Goal: Register for event/course

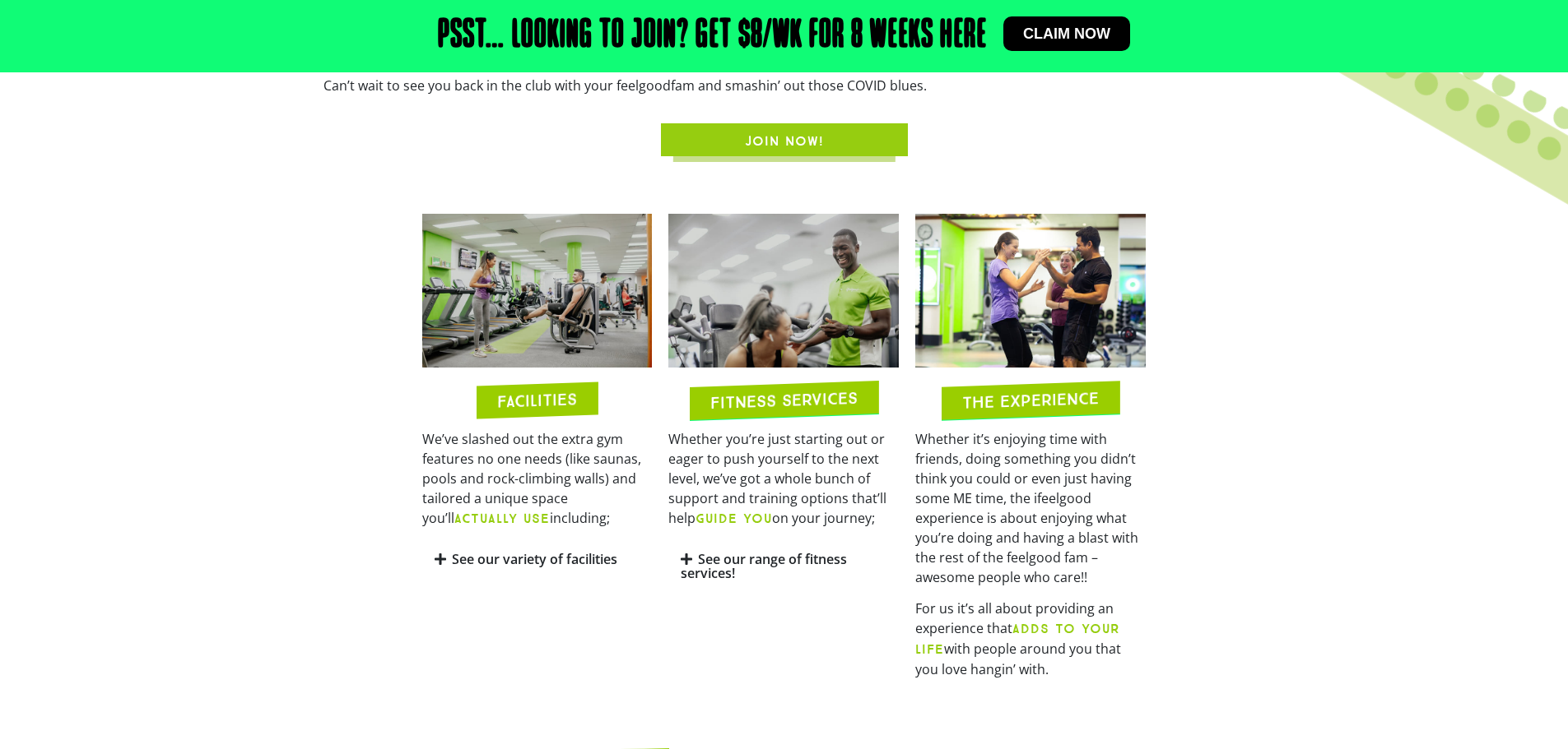
scroll to position [752, 0]
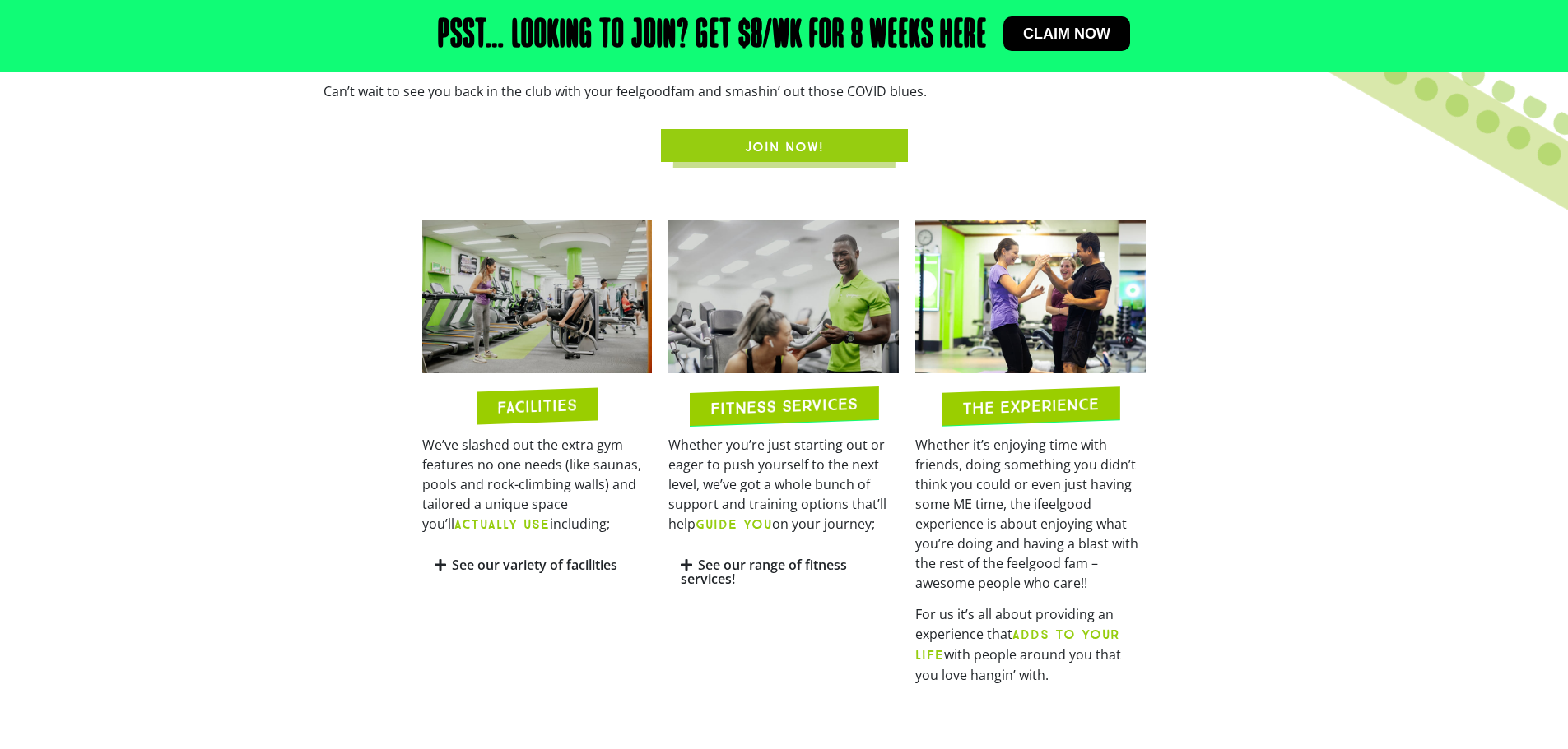
click at [1031, 32] on span "Claim now" at bounding box center [1066, 33] width 87 height 15
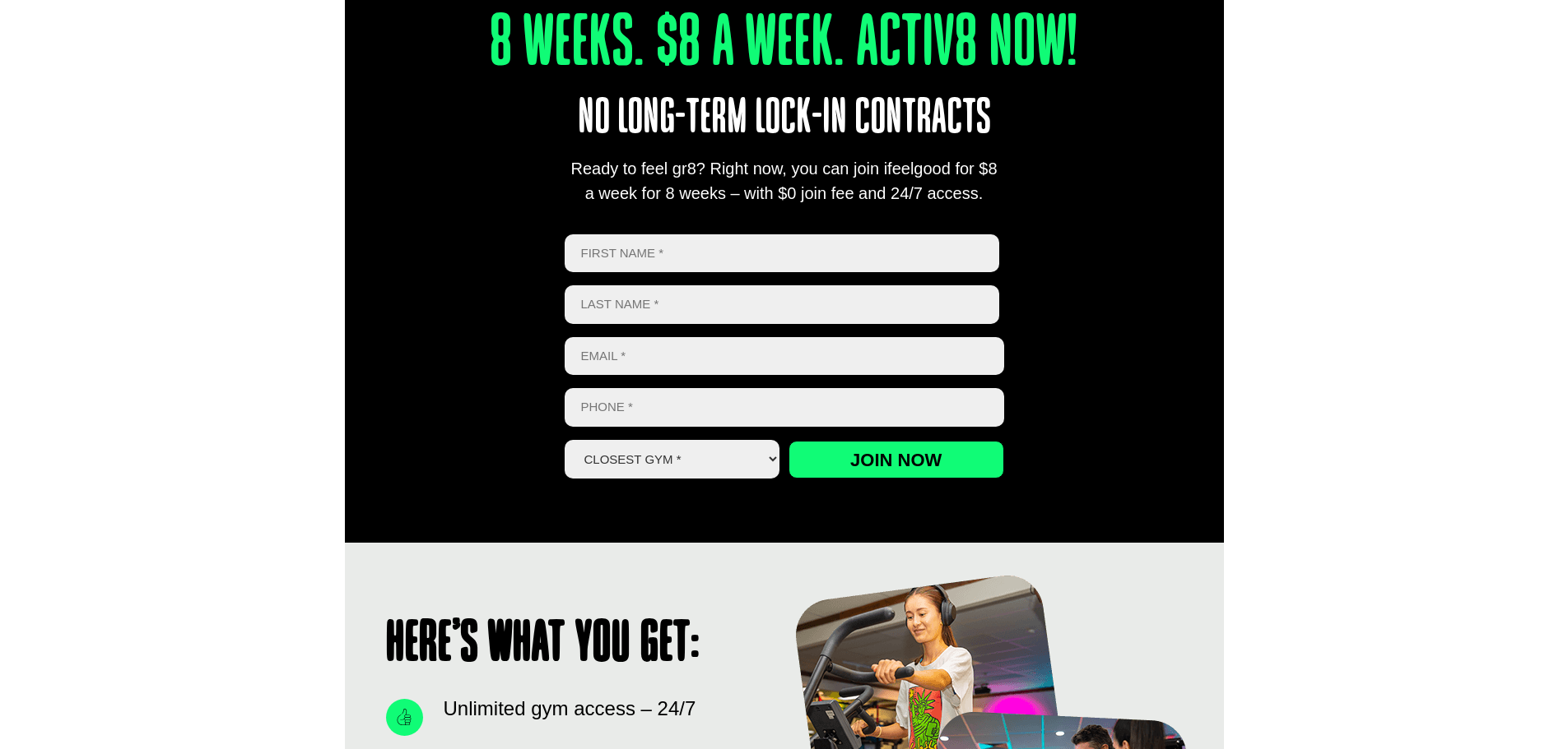
scroll to position [823, 0]
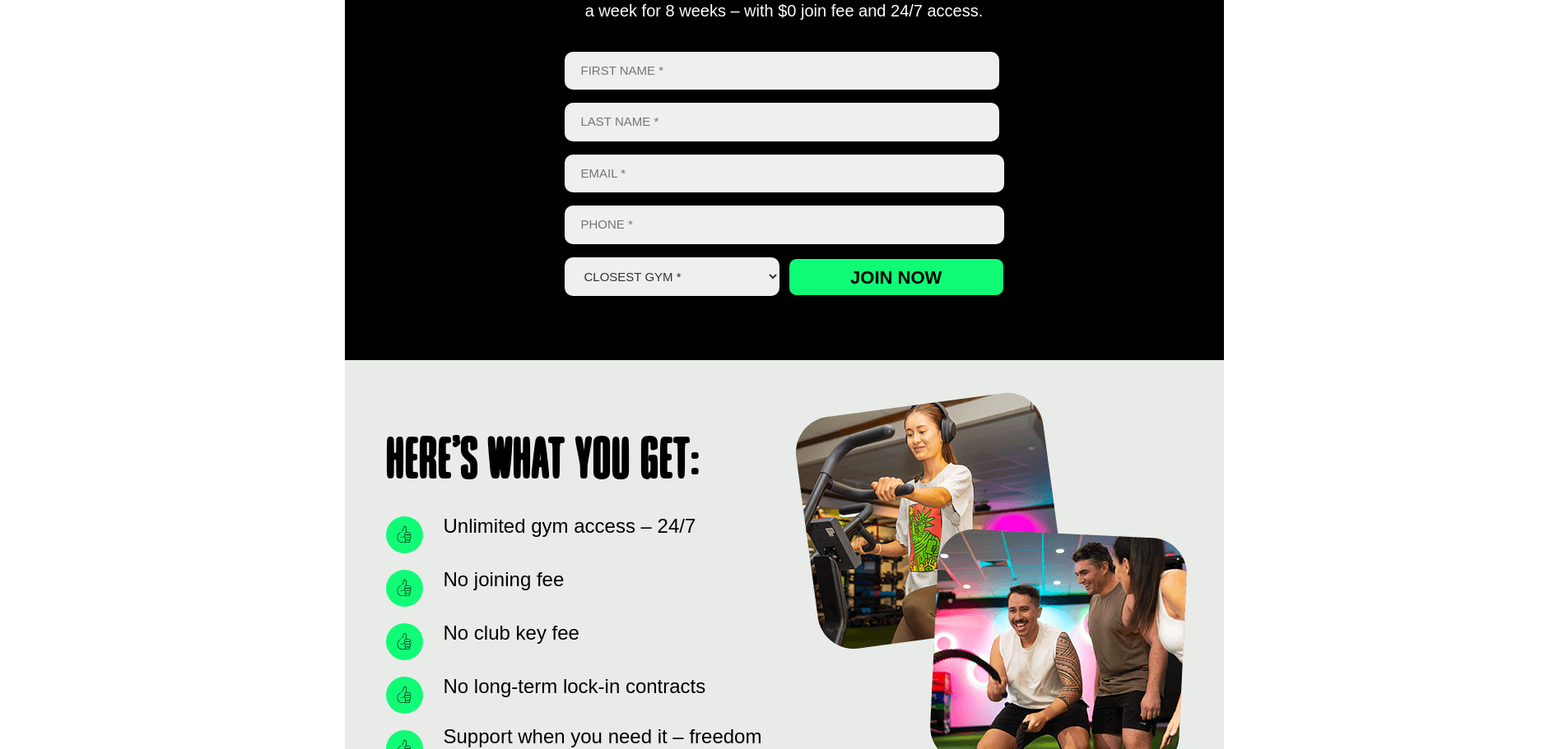
click at [646, 288] on select "Closest Gym * Alexandra Hills Calamvale Coopers Plains Middle Park Oxley Park R…" at bounding box center [672, 276] width 216 height 39
select select "Oxley"
click at [565, 257] on select "Closest Gym * Alexandra Hills Calamvale Coopers Plains Middle Park Oxley Park R…" at bounding box center [672, 276] width 216 height 39
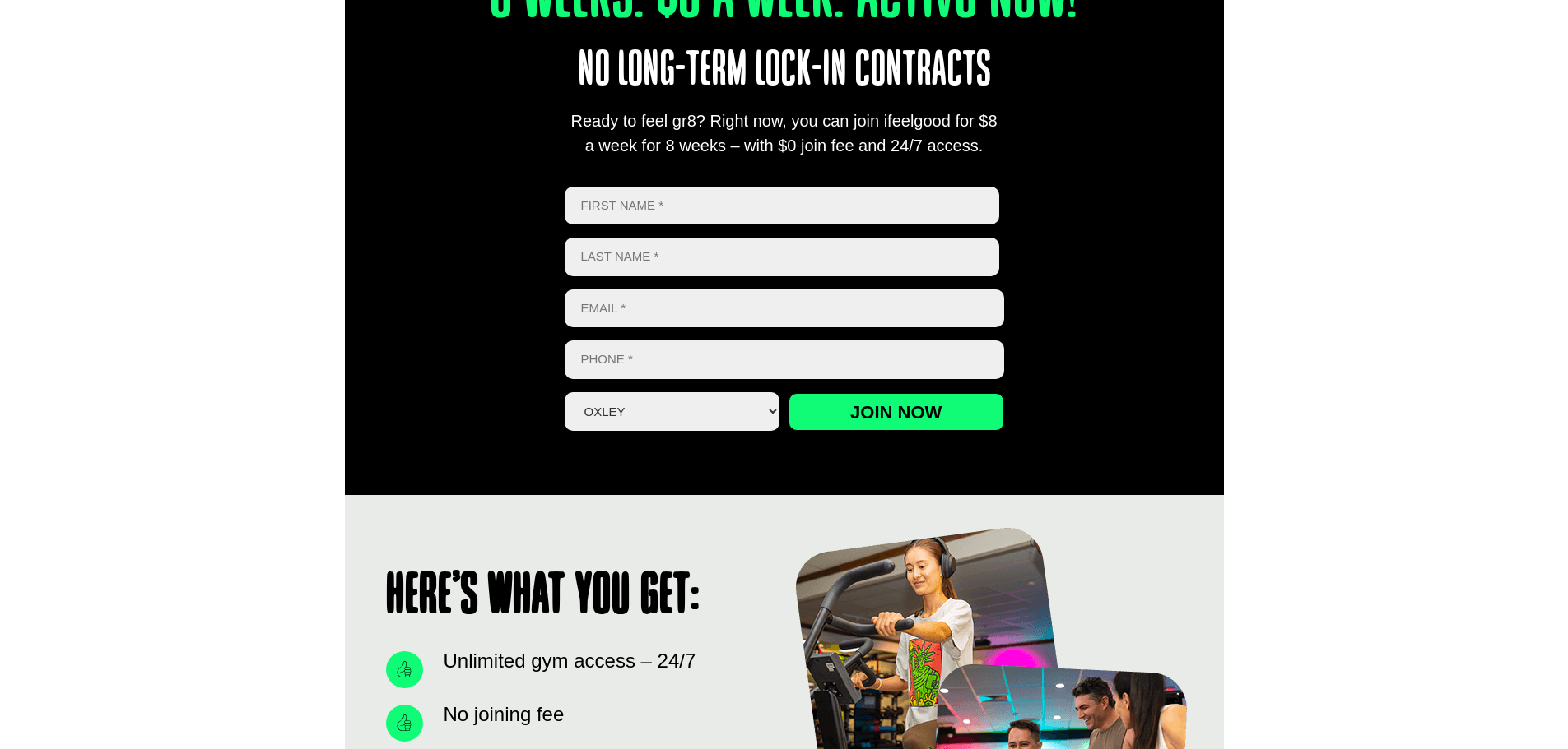
scroll to position [494, 0]
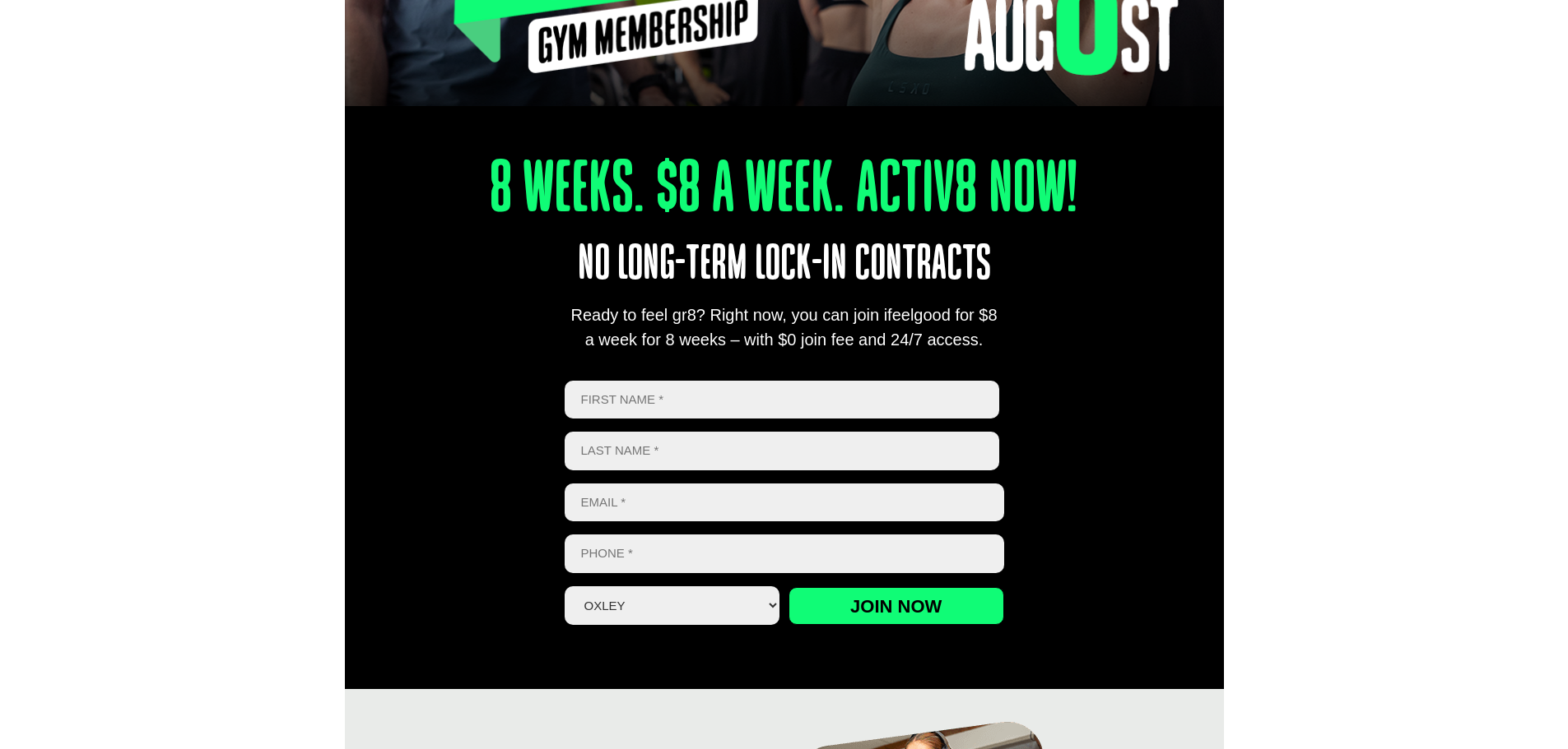
click at [616, 409] on input "First" at bounding box center [782, 400] width 436 height 39
type input "[PERSON_NAME]"
type input "Harris"
type input "[EMAIL_ADDRESS][DOMAIN_NAME]"
type input "0448371936"
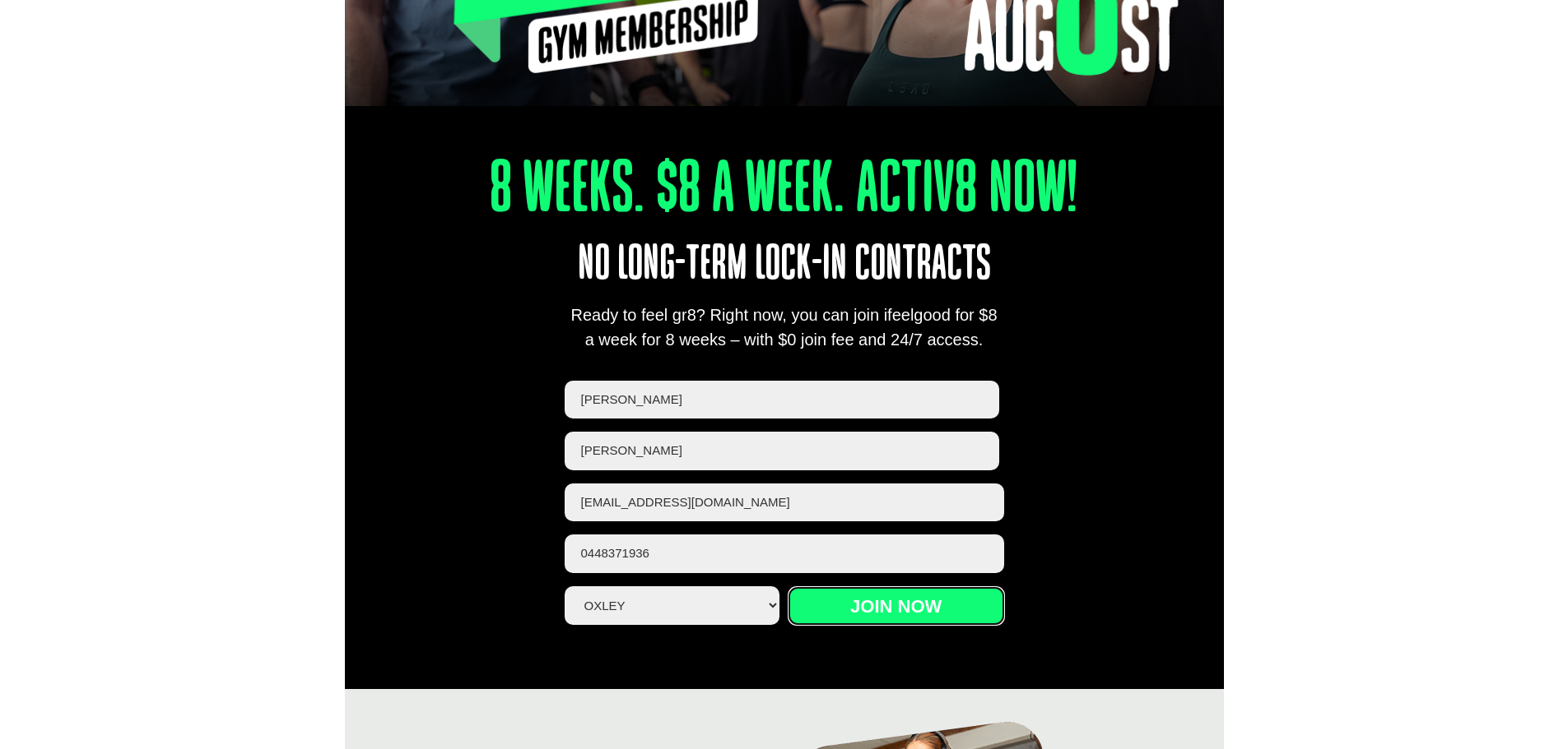
click at [854, 607] on input "Join now" at bounding box center [896, 606] width 216 height 38
